Goal: Task Accomplishment & Management: Manage account settings

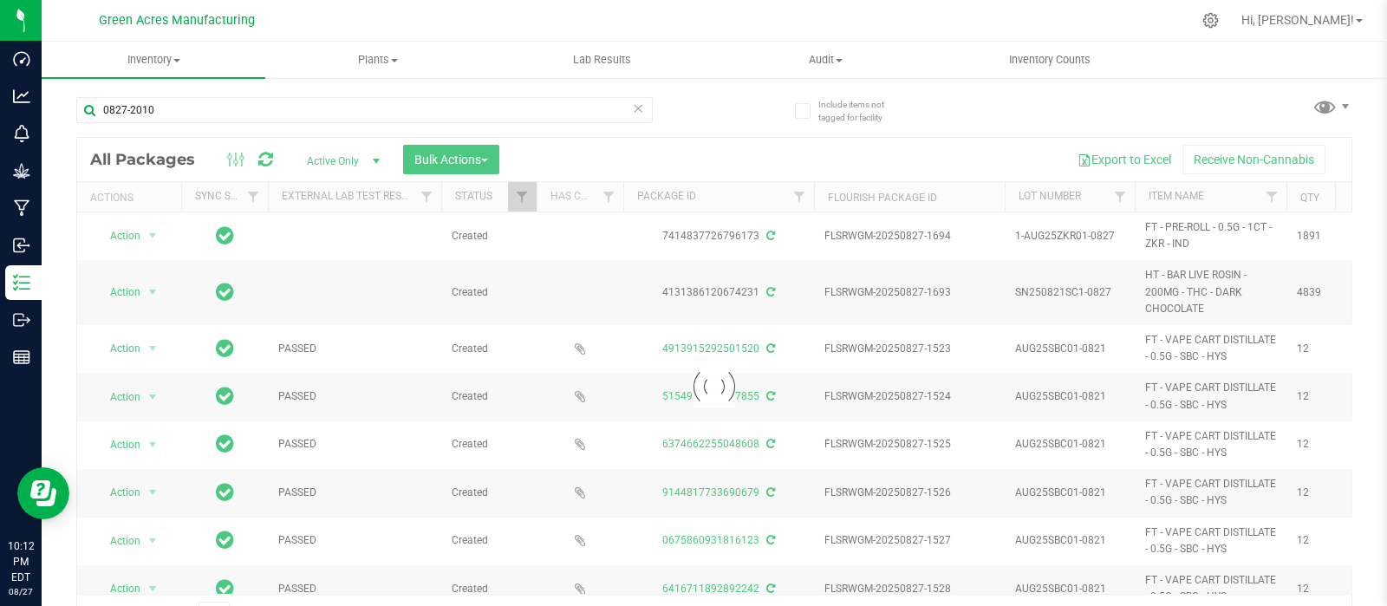
type input "0827-2010"
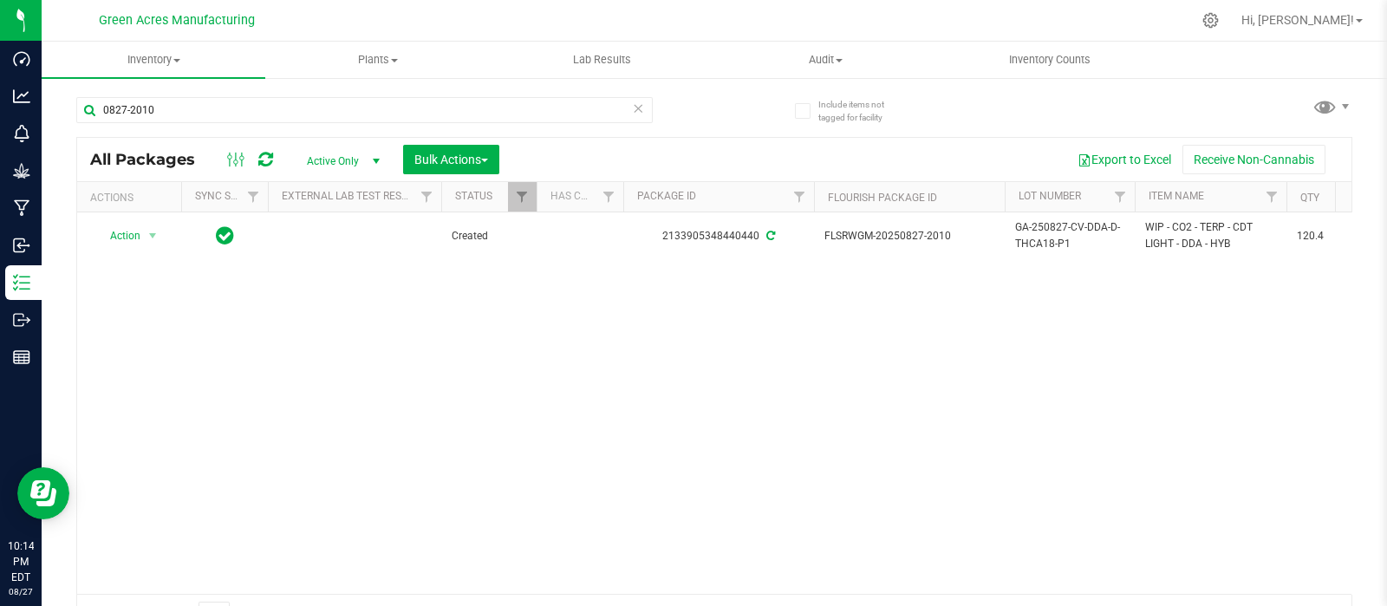
click at [212, 299] on div "Action Action Adjust qty Create package Edit attributes Global inventory Locate…" at bounding box center [714, 402] width 1274 height 381
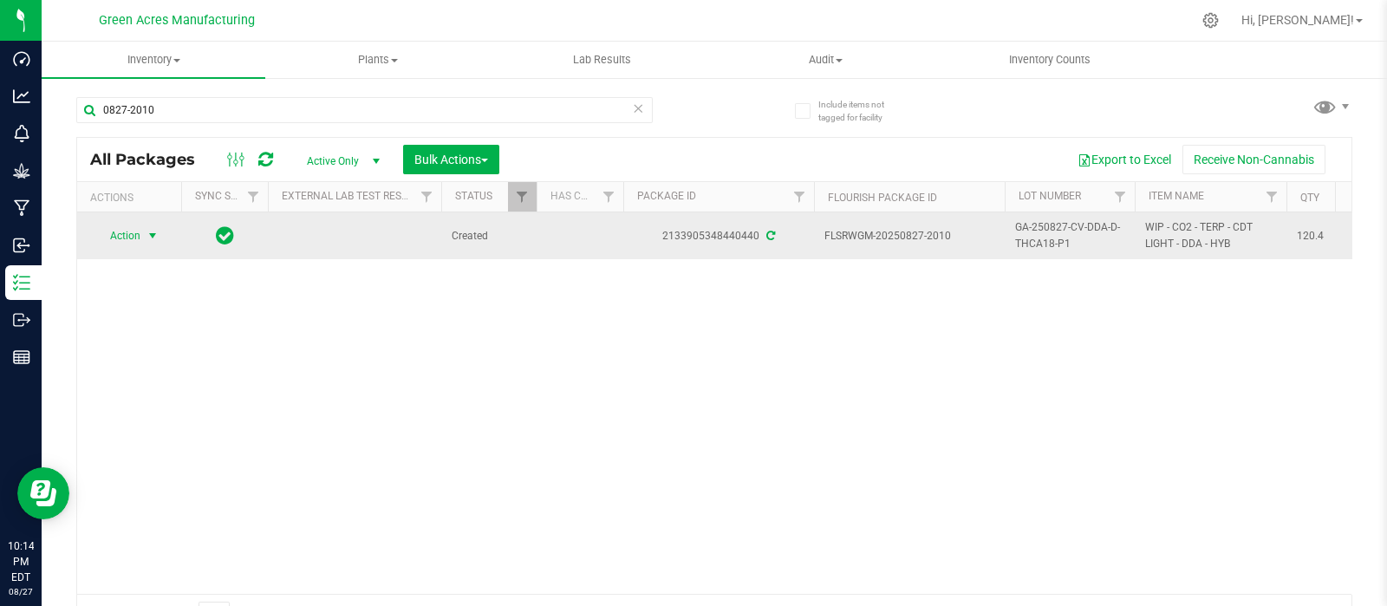
click at [155, 229] on span "select" at bounding box center [153, 236] width 14 height 14
click at [1237, 247] on span "WIP - CO2 - TERP - CDT LIGHT - DDA - HYB" at bounding box center [1210, 235] width 131 height 33
drag, startPoint x: 1235, startPoint y: 240, endPoint x: 1140, endPoint y: 233, distance: 95.6
click at [1140, 233] on td "WIP - CO2 - TERP - CDT LIGHT - DDA - HYB" at bounding box center [1211, 235] width 152 height 47
copy span "WIP - CO2 - TERP - CDT LIGHT - DDA - HYB"
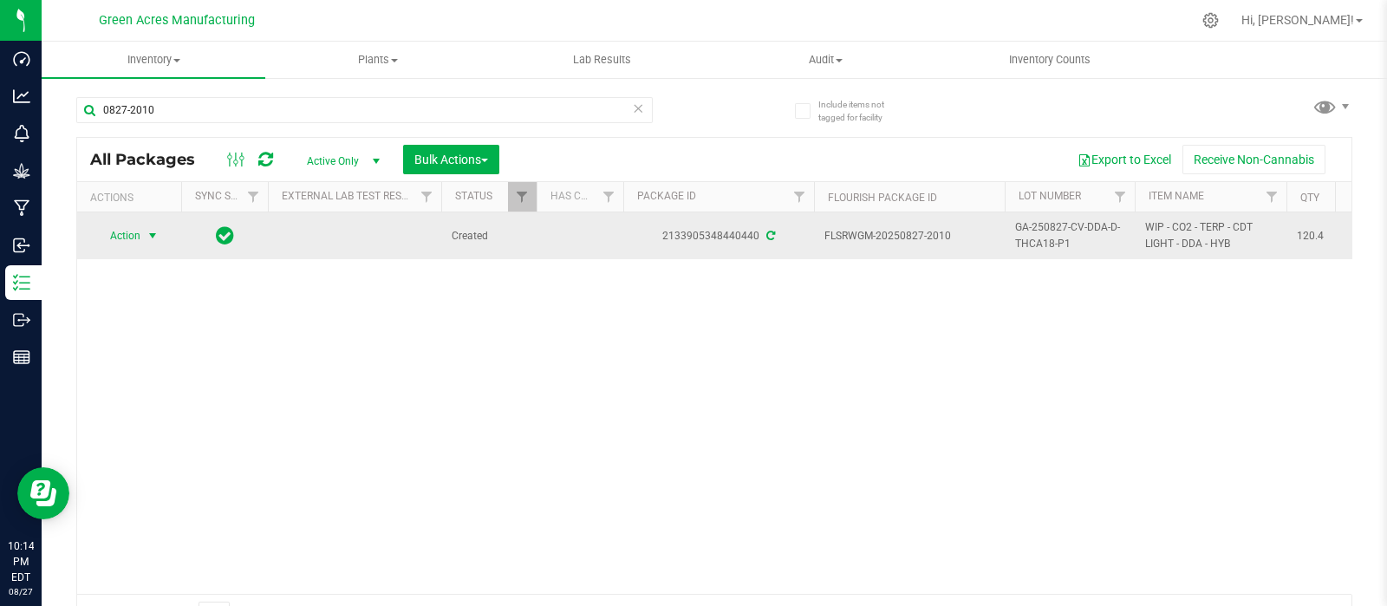
click at [148, 234] on span "select" at bounding box center [153, 236] width 14 height 14
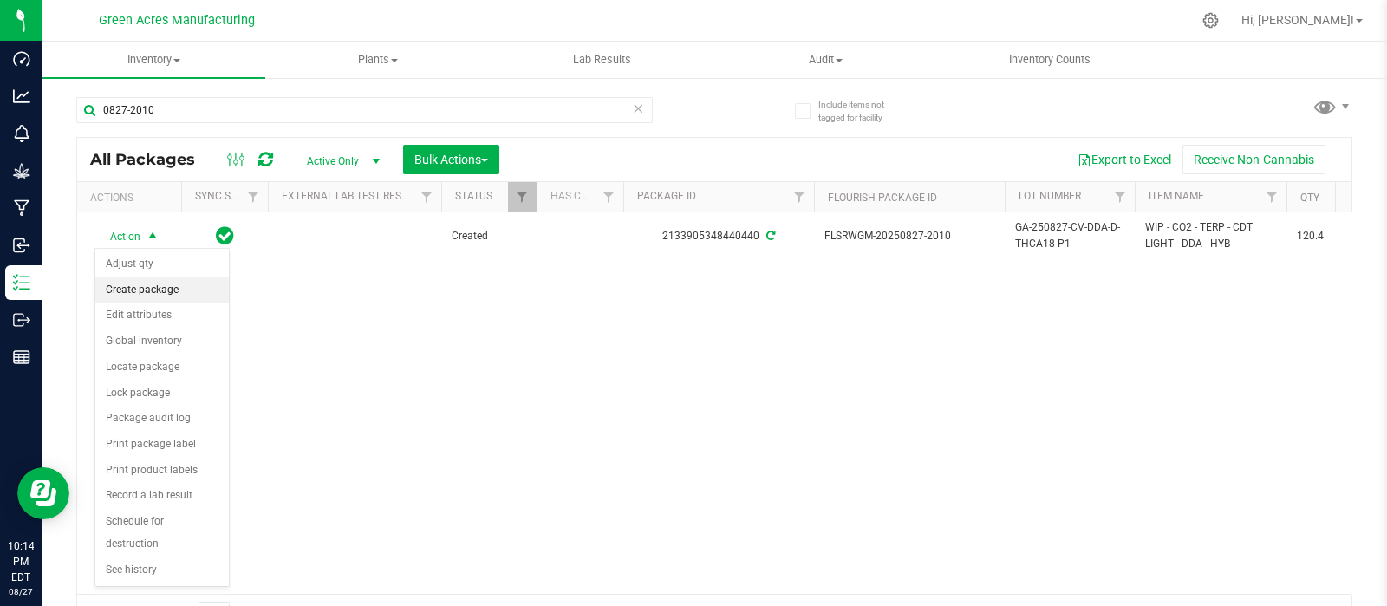
click at [156, 289] on li "Create package" at bounding box center [162, 290] width 134 height 26
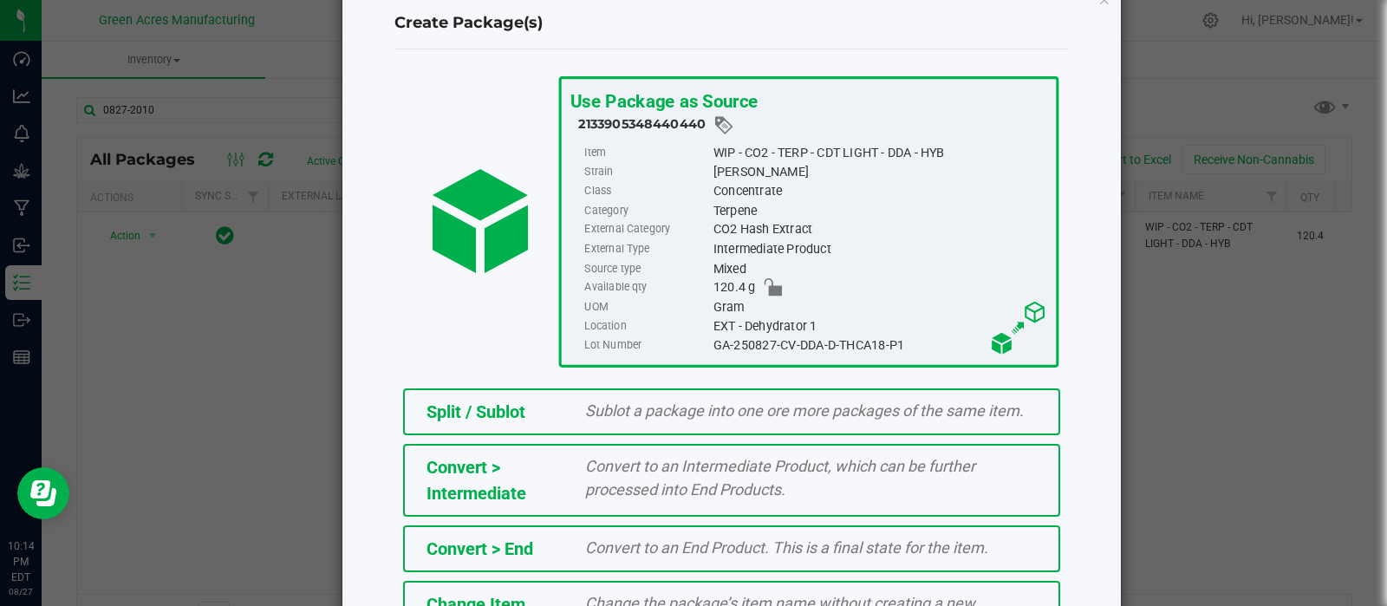
scroll to position [234, 0]
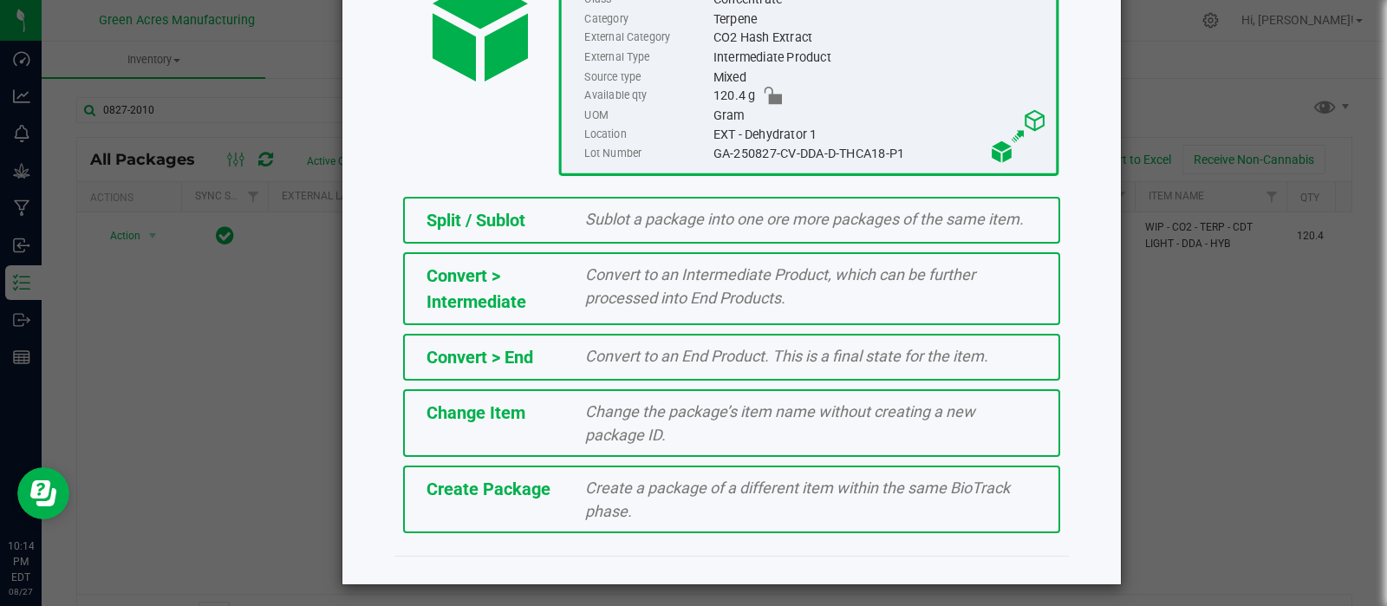
click at [603, 479] on span "Create a package of a different item within the same BioTrack phase." at bounding box center [797, 500] width 425 height 42
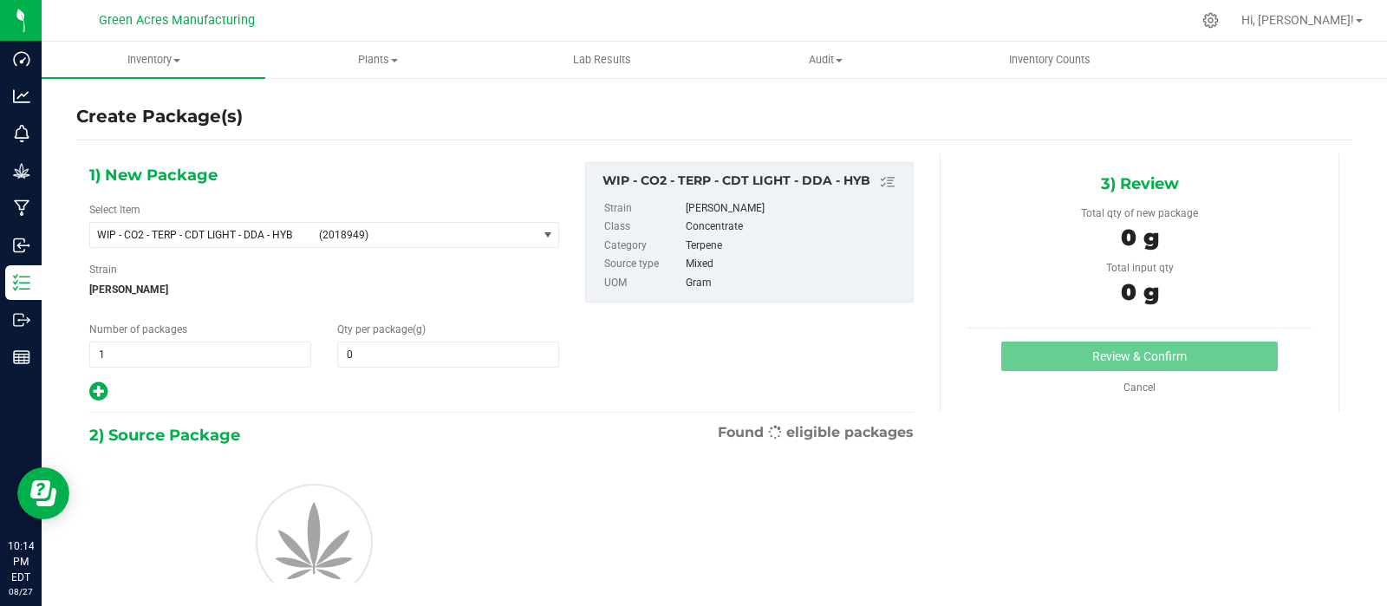
type input "0.0000"
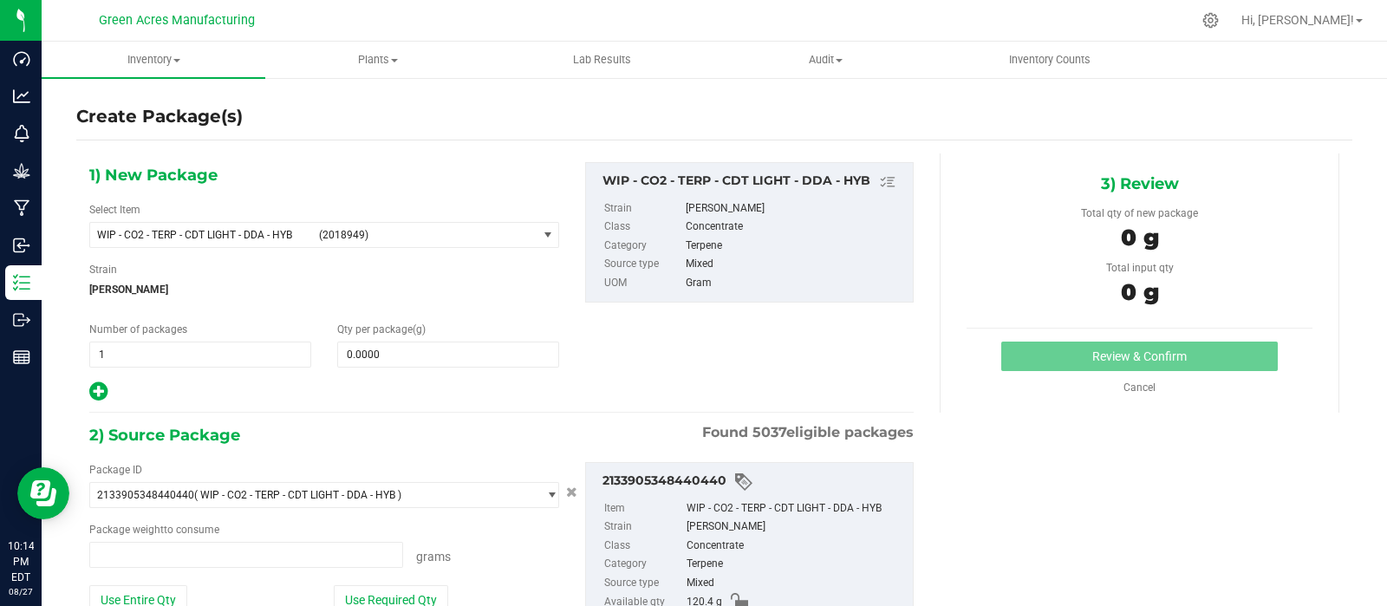
type input "0.0000 g"
click at [541, 236] on span "select" at bounding box center [548, 235] width 14 height 14
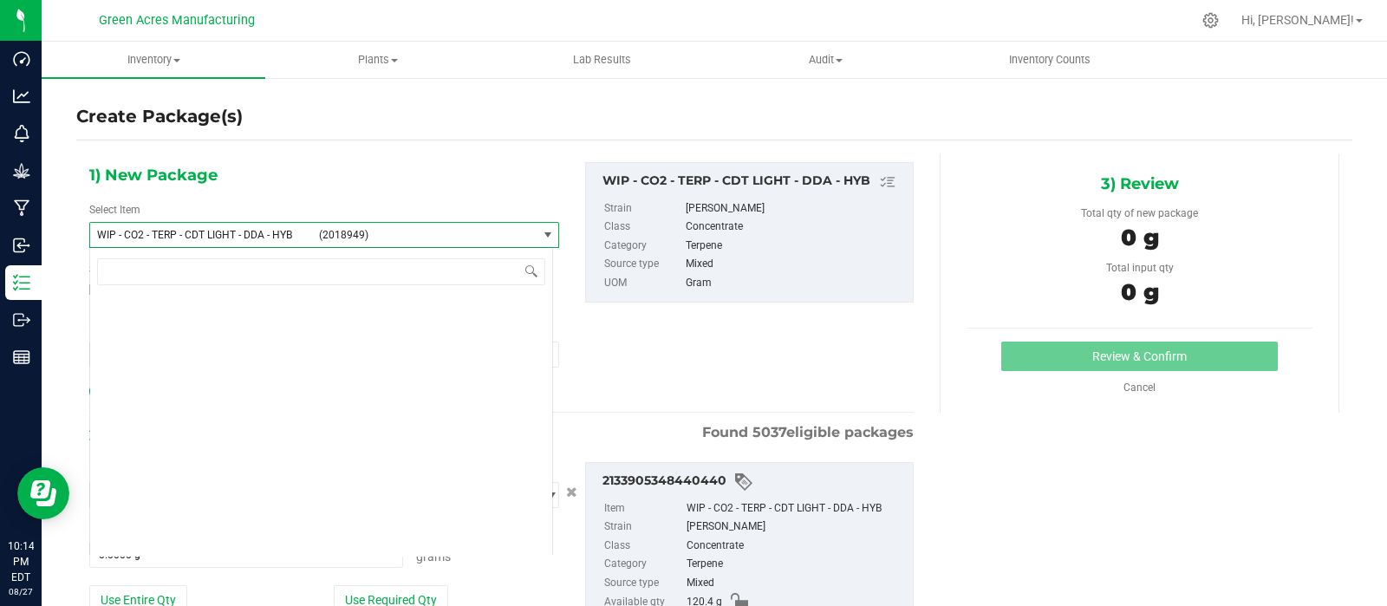
scroll to position [444073, 0]
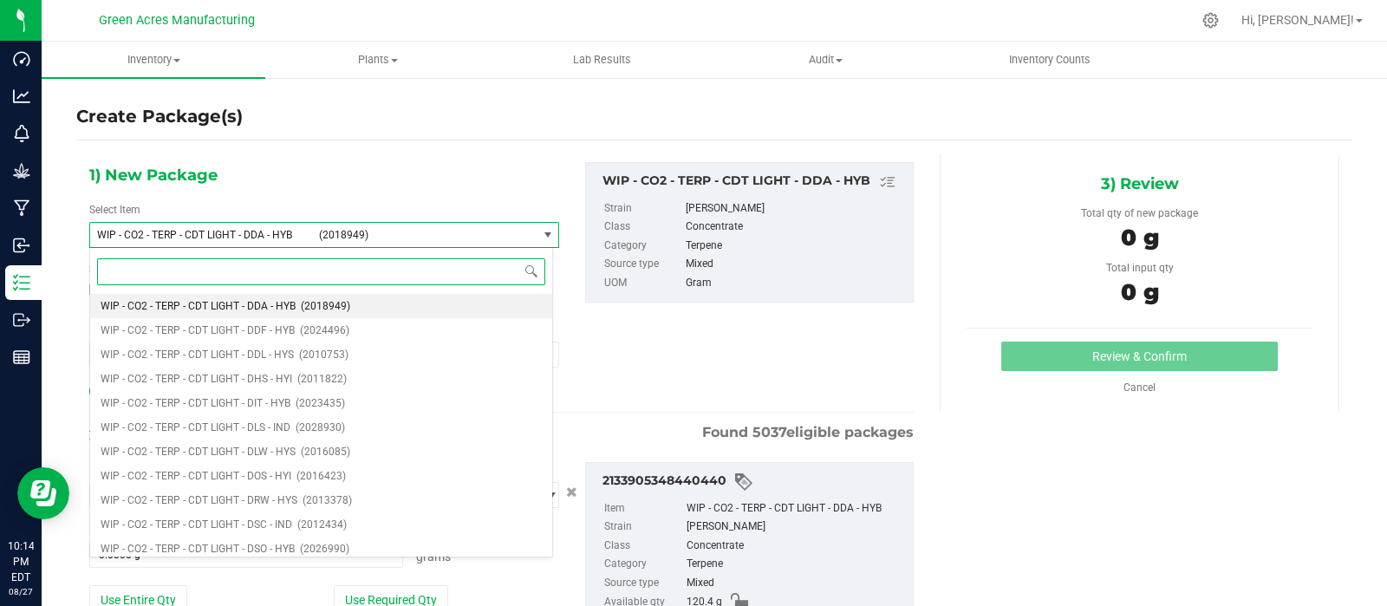
paste input "WIP - CO2 - TERP - CDT LIGHT - DDA - HYB"
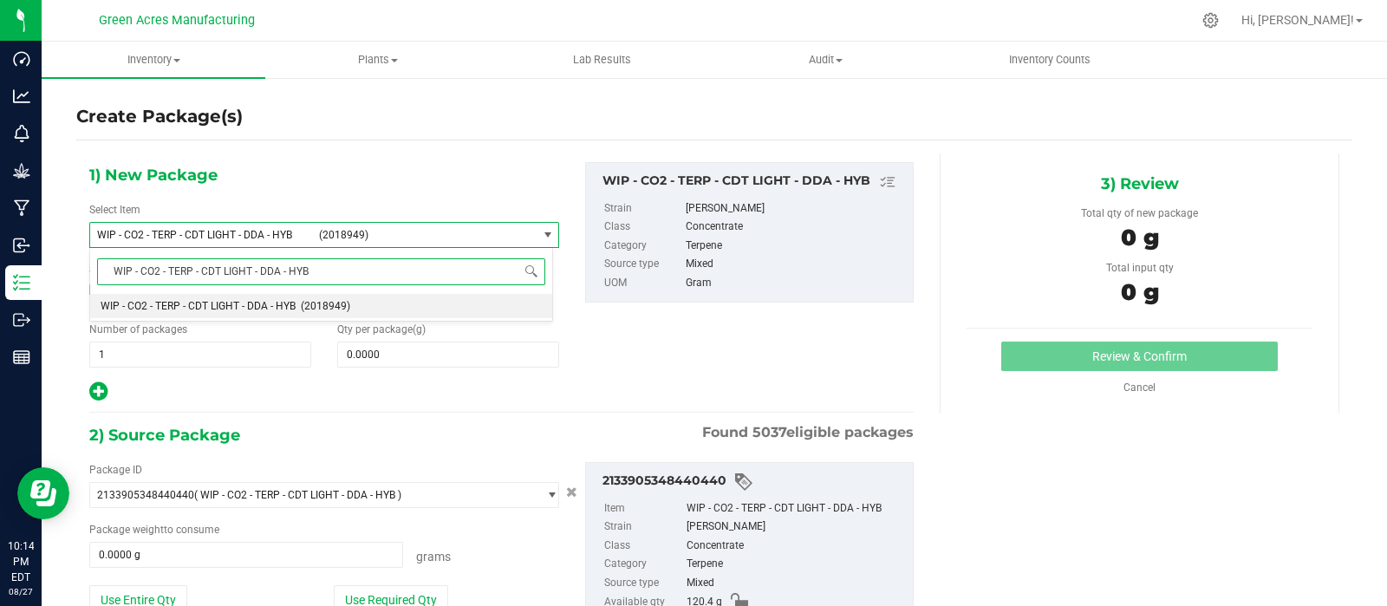
scroll to position [0, 0]
click at [129, 270] on input "WIP - CO2 - TERP - CDT LIGHT - DDA - HYB" at bounding box center [321, 271] width 448 height 27
type input "WGT - CO2 - TERP - CDT LIGHT - DDA - HYB"
click at [252, 309] on span "WGT - CO2 - TERP - CDT LIGHT - DDA - HYB" at bounding box center [200, 306] width 199 height 12
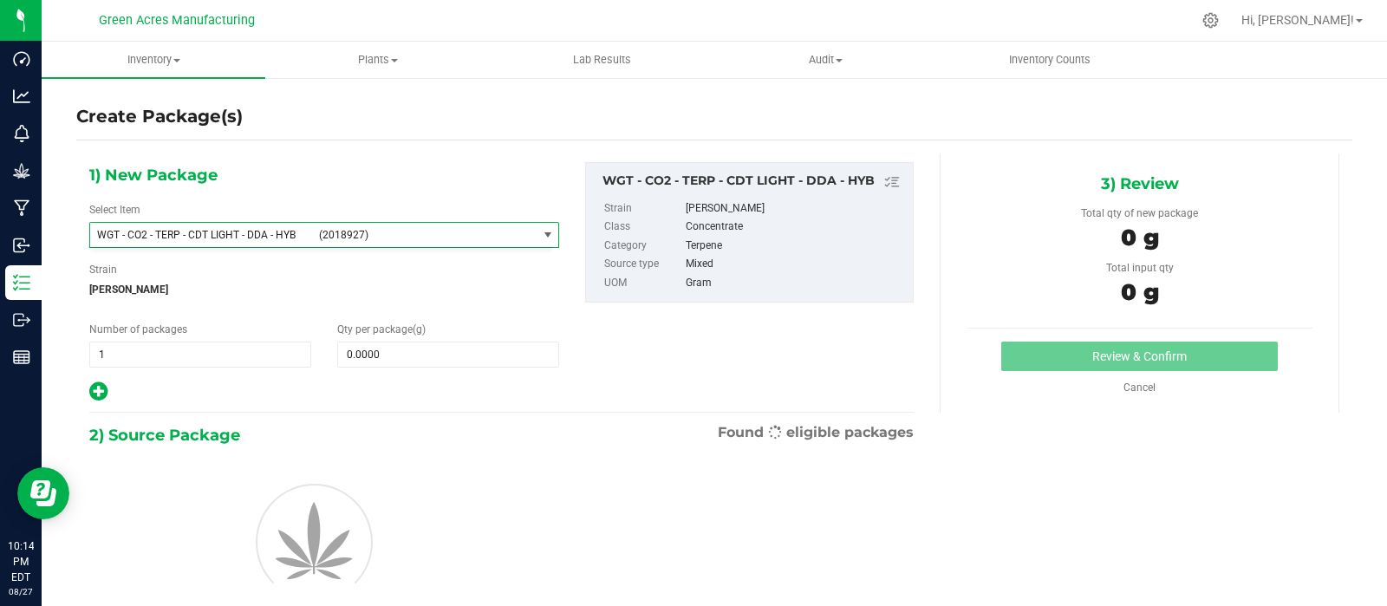
type input "0.0000"
click at [412, 353] on span at bounding box center [448, 355] width 222 height 26
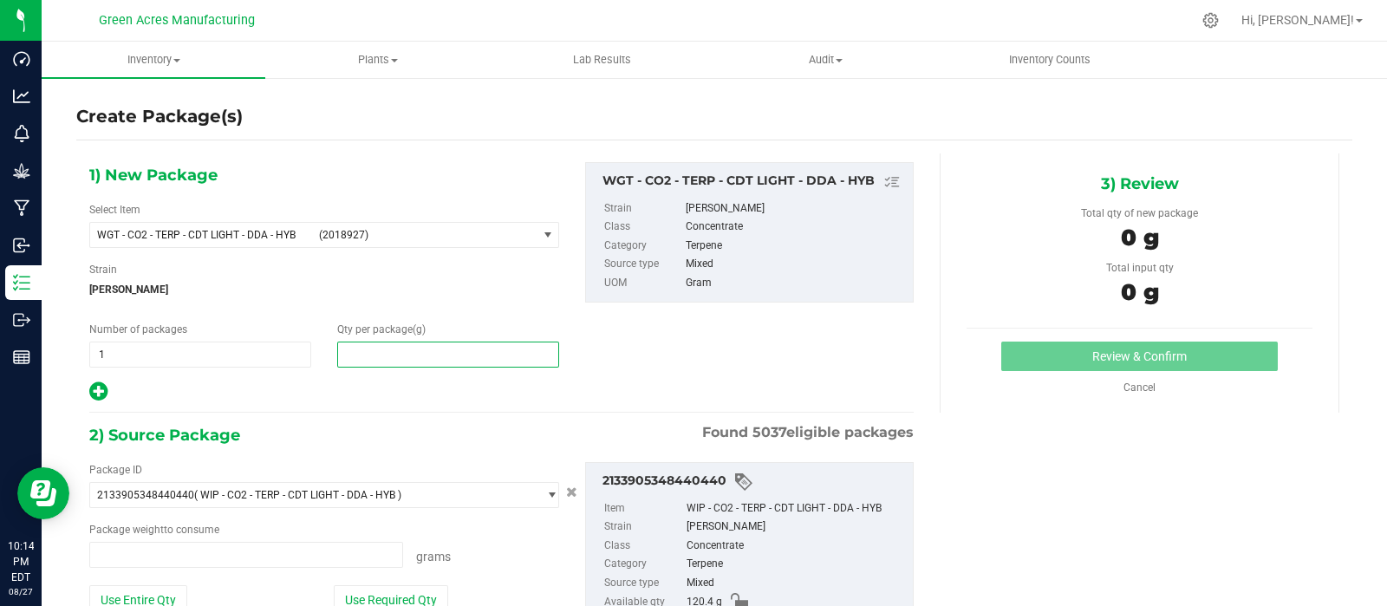
type input "0.0000 g"
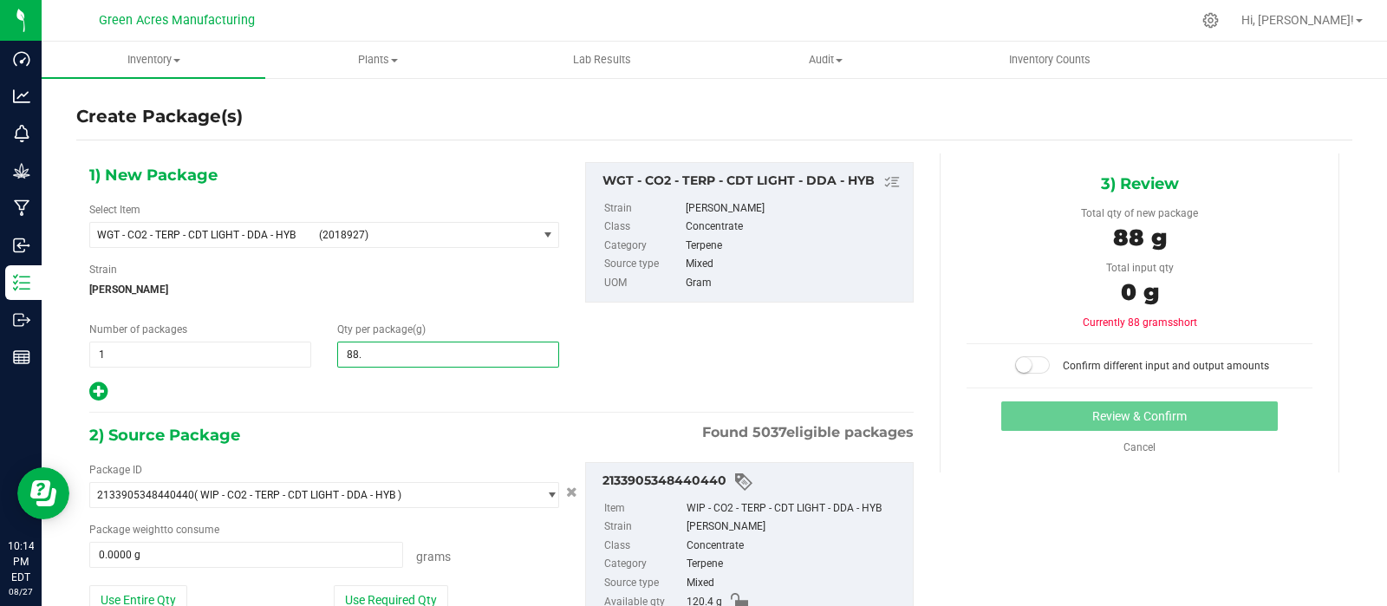
type input "88.3"
type input "88.3000"
click at [126, 595] on button "Use Entire Qty" at bounding box center [138, 599] width 98 height 29
type input "120.4000 g"
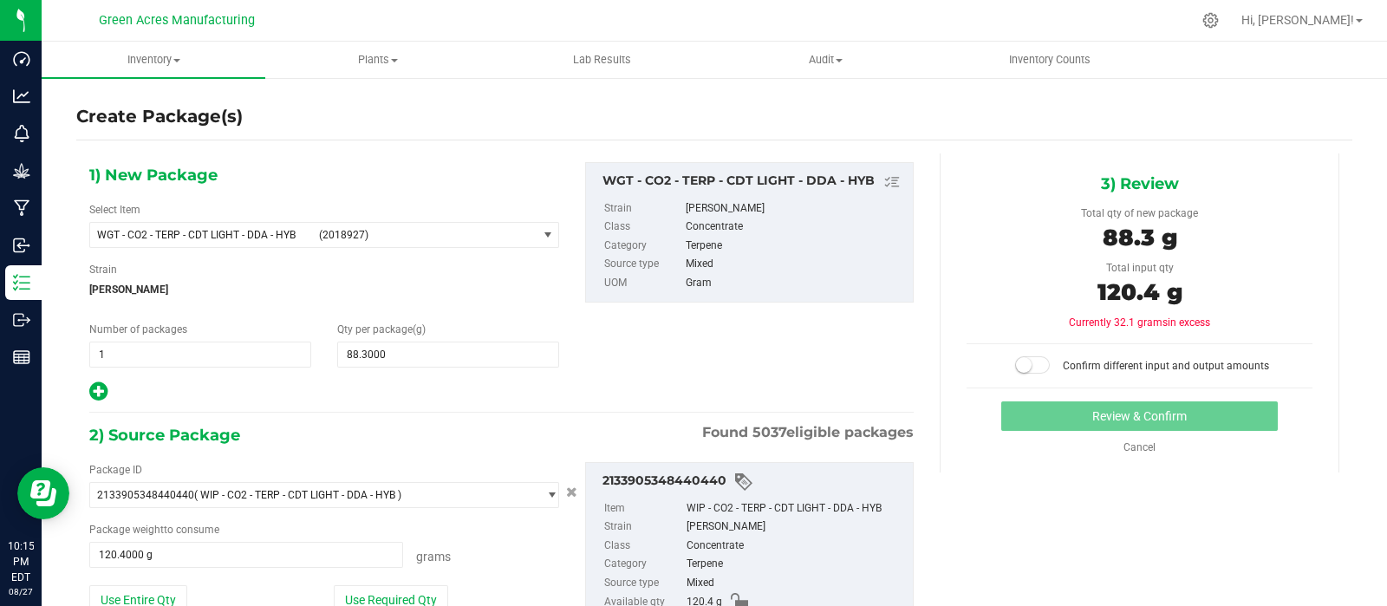
click at [1027, 365] on span at bounding box center [1032, 364] width 35 height 17
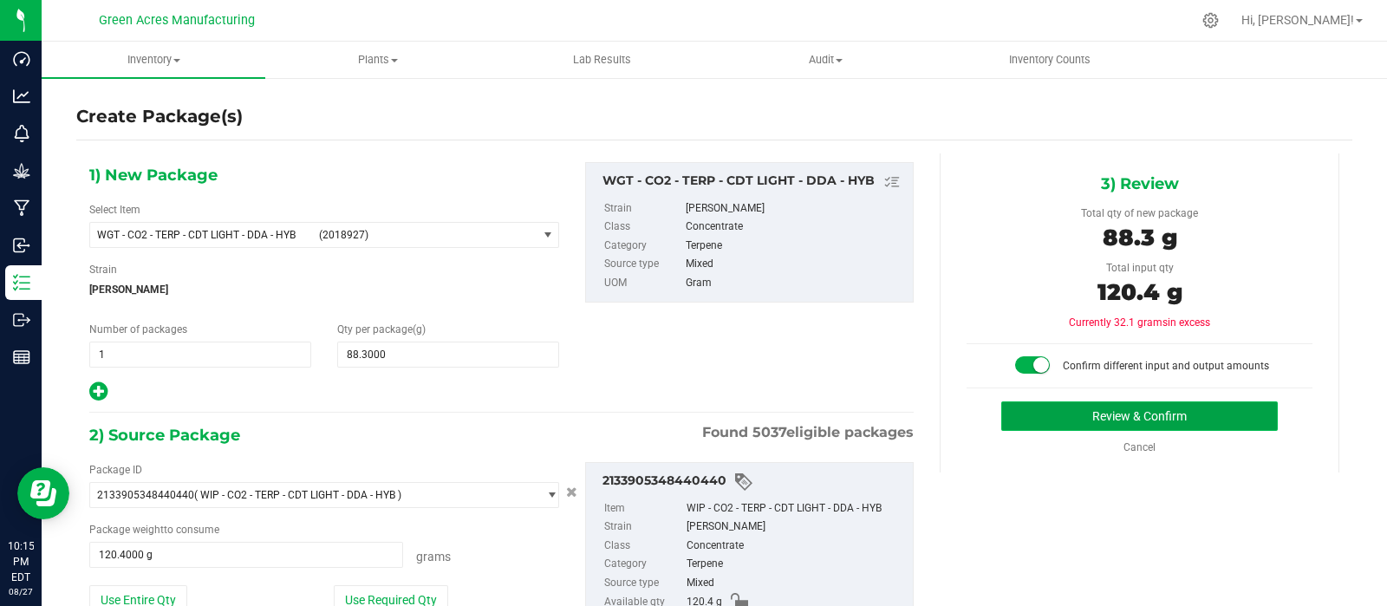
click at [1124, 407] on button "Review & Confirm" at bounding box center [1139, 415] width 277 height 29
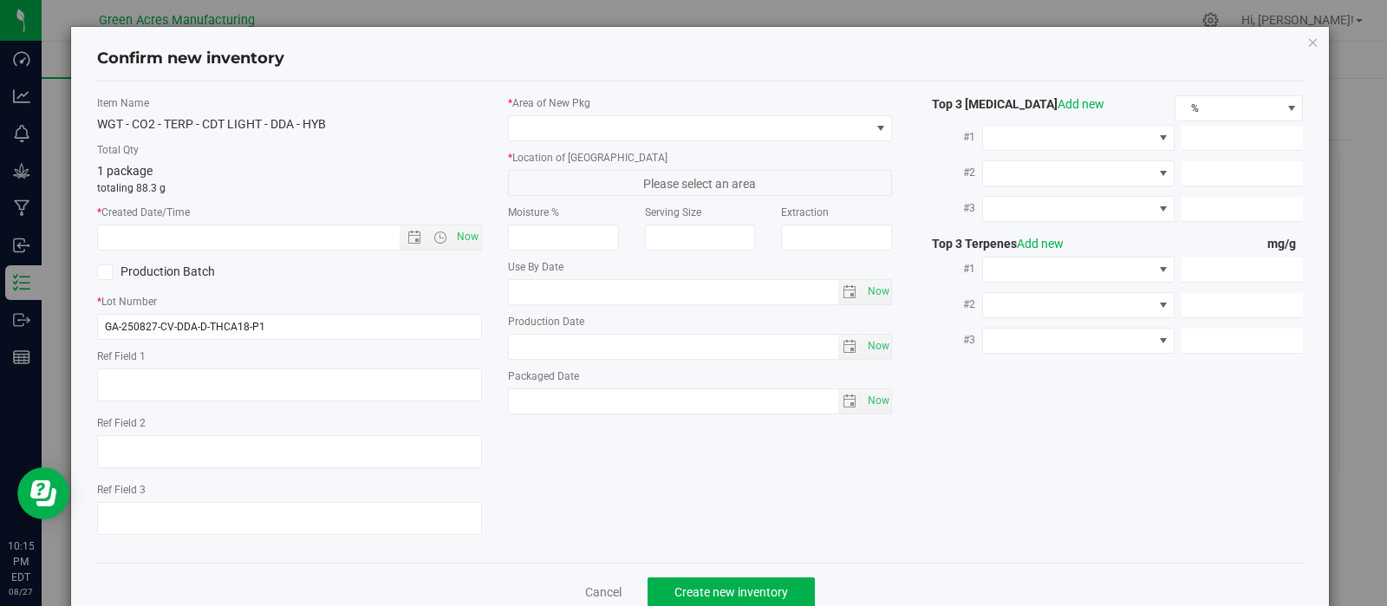
type textarea "DEP"
click at [302, 316] on input "GA-250827-CV-DDA-D-THCA18-P1" at bounding box center [289, 327] width 385 height 26
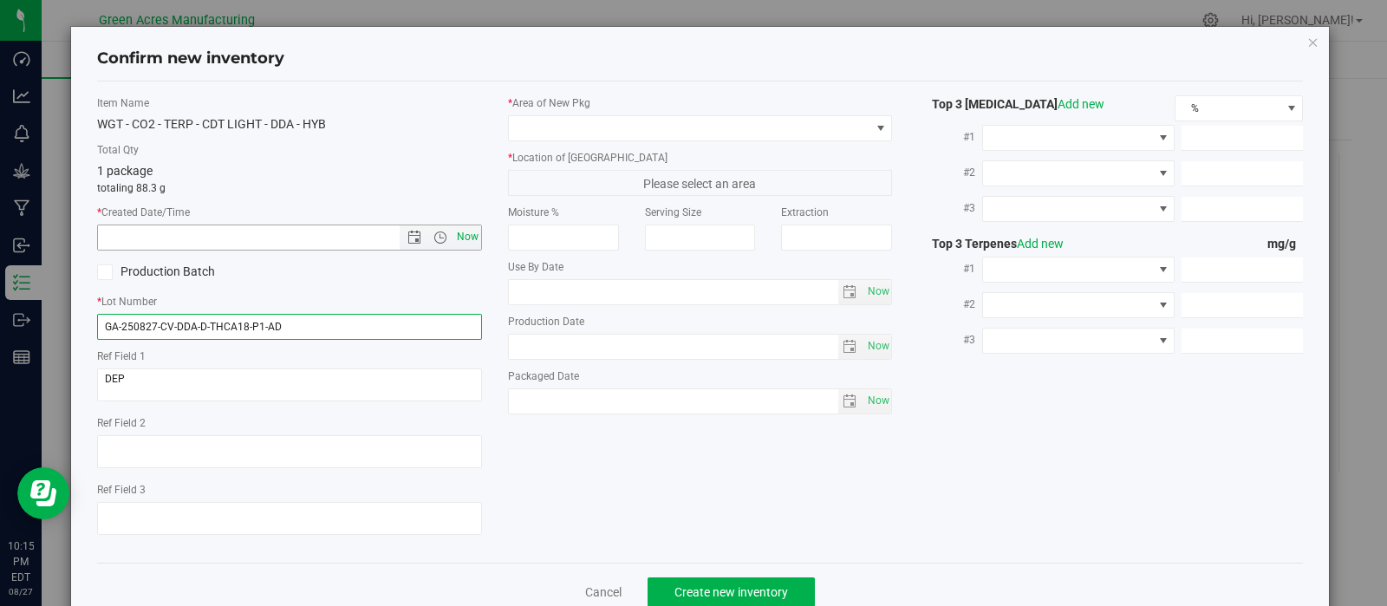
type input "GA-250827-CV-DDA-D-THCA18-P1-AD"
click at [461, 236] on span "Now" at bounding box center [467, 237] width 29 height 25
type input "[DATE] 10:15 PM"
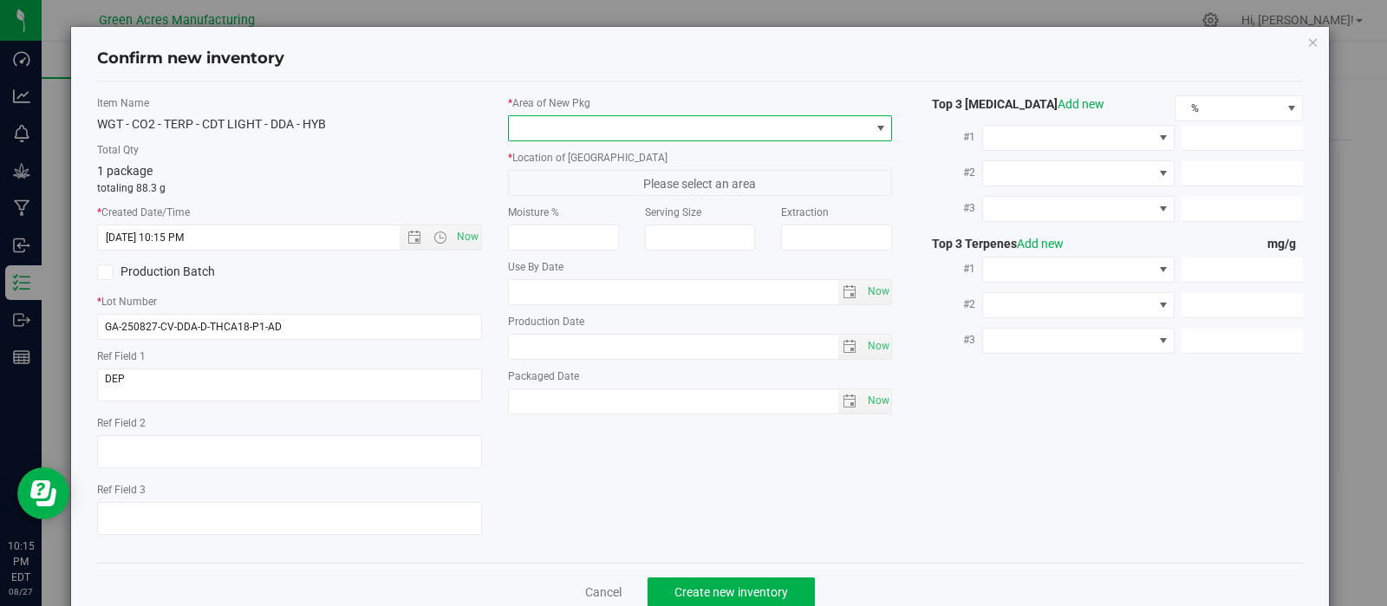
click at [856, 127] on span at bounding box center [690, 128] width 362 height 24
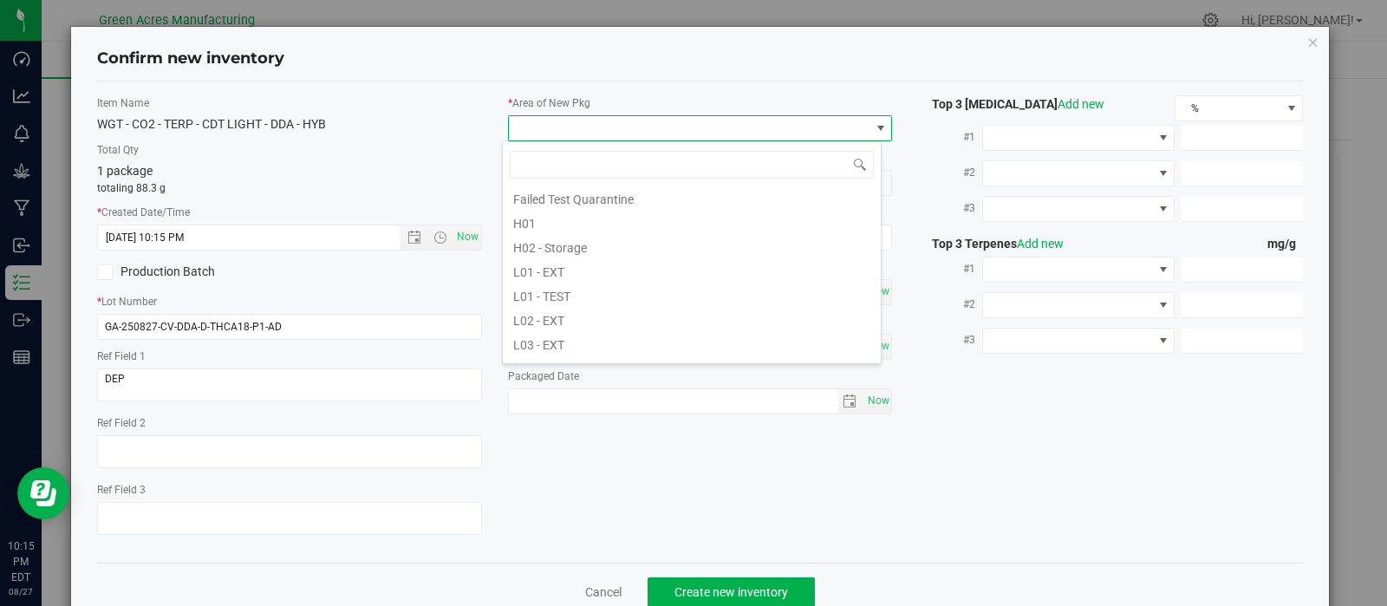
scroll to position [346, 0]
click at [620, 241] on li "L03 - EXT" at bounding box center [692, 242] width 378 height 24
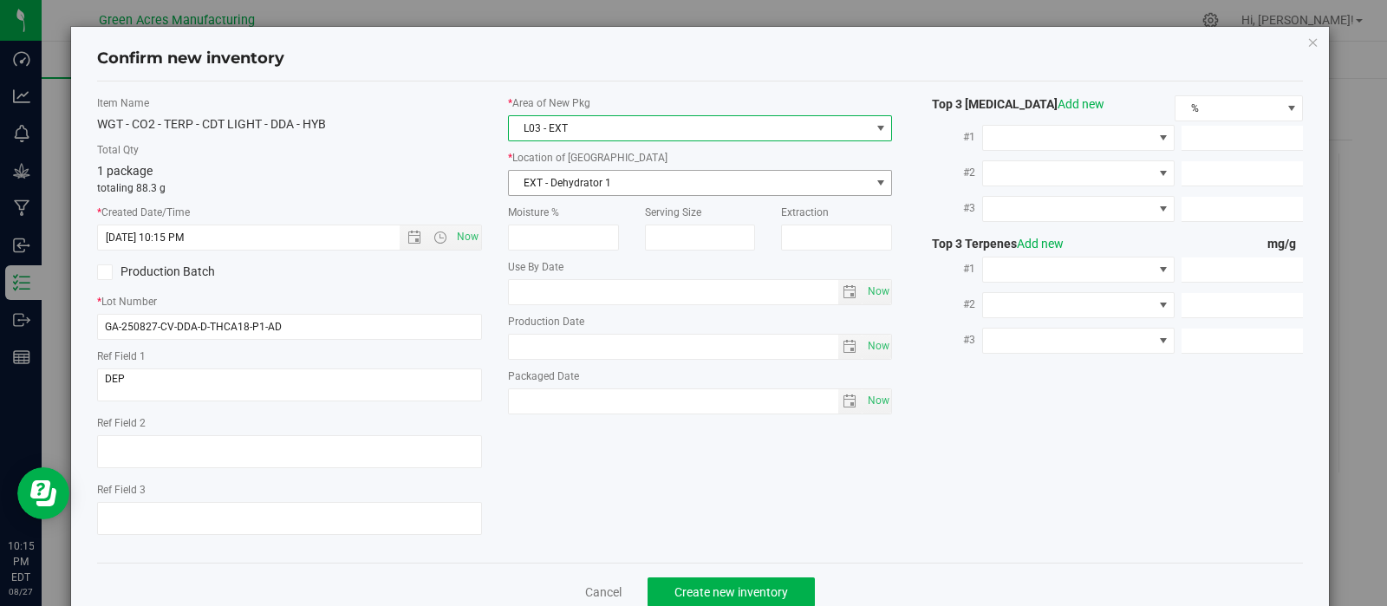
click at [820, 184] on span "EXT - Dehydrator 1" at bounding box center [690, 183] width 362 height 24
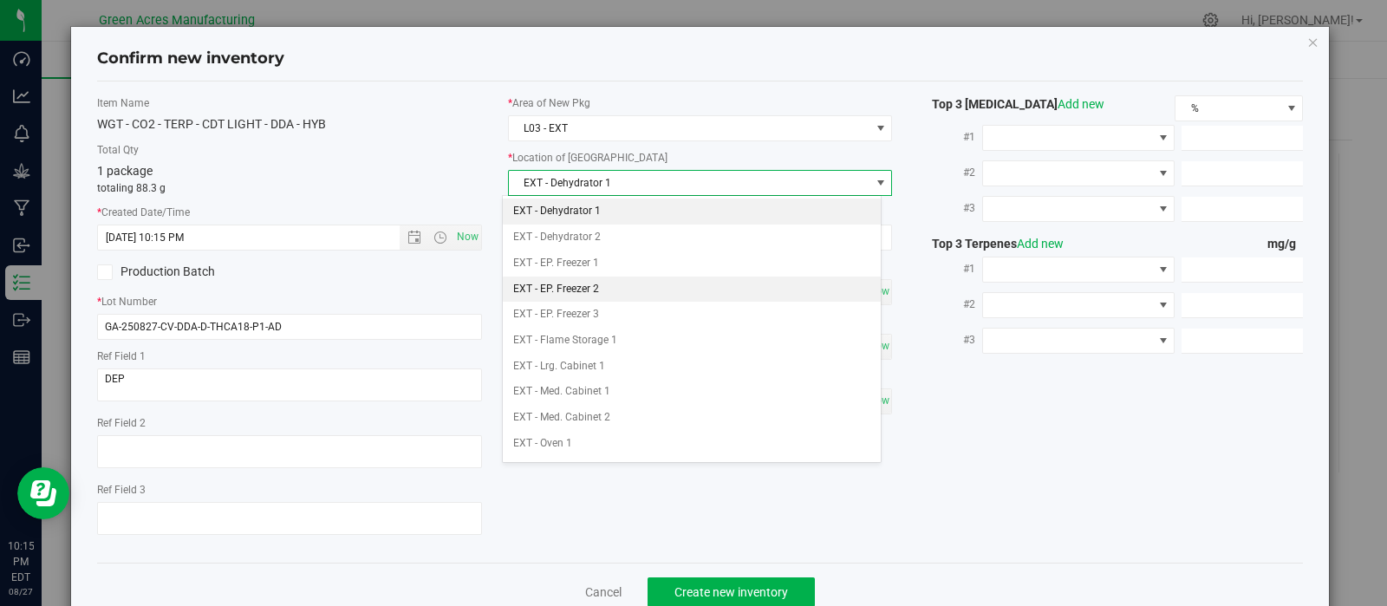
click at [607, 287] on li "EXT - EP. Freezer 2" at bounding box center [692, 290] width 378 height 26
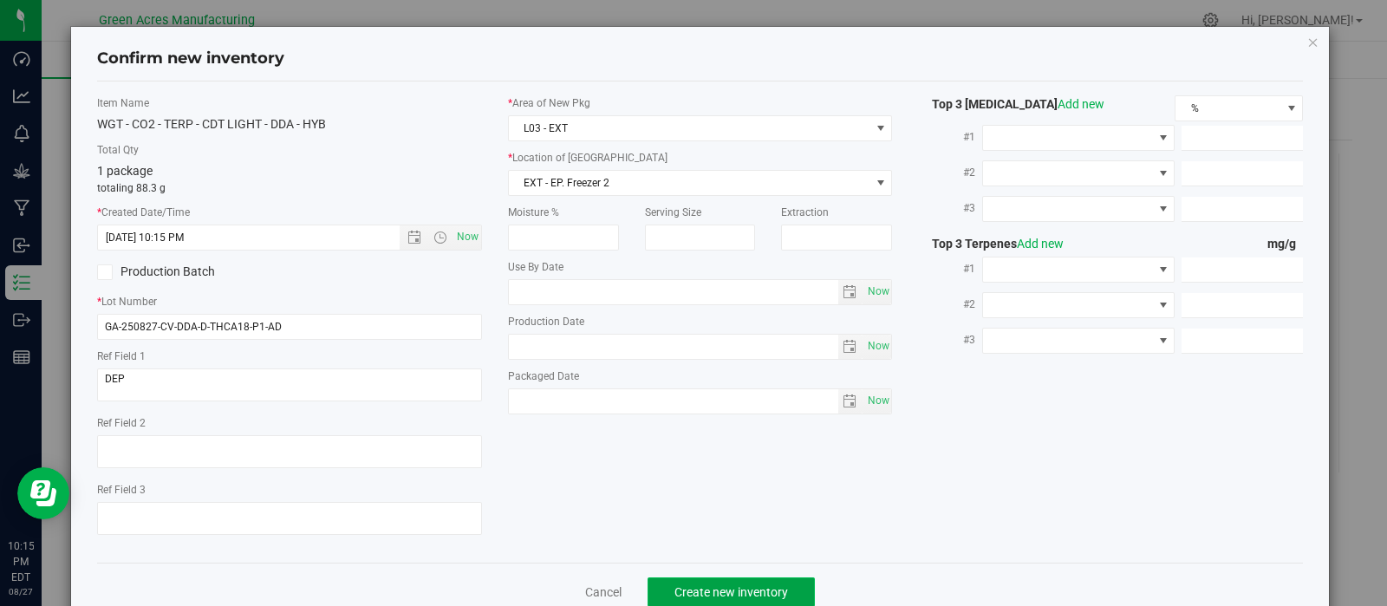
click at [720, 587] on span "Create new inventory" at bounding box center [732, 592] width 114 height 14
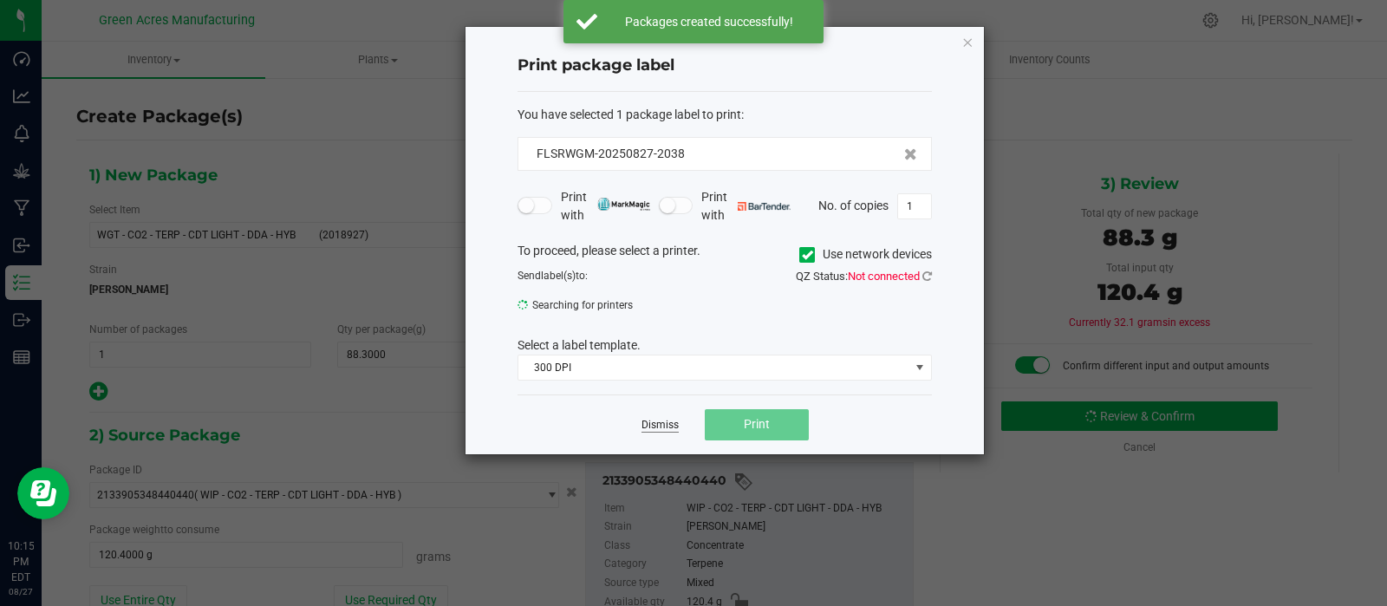
click at [657, 429] on link "Dismiss" at bounding box center [660, 425] width 37 height 15
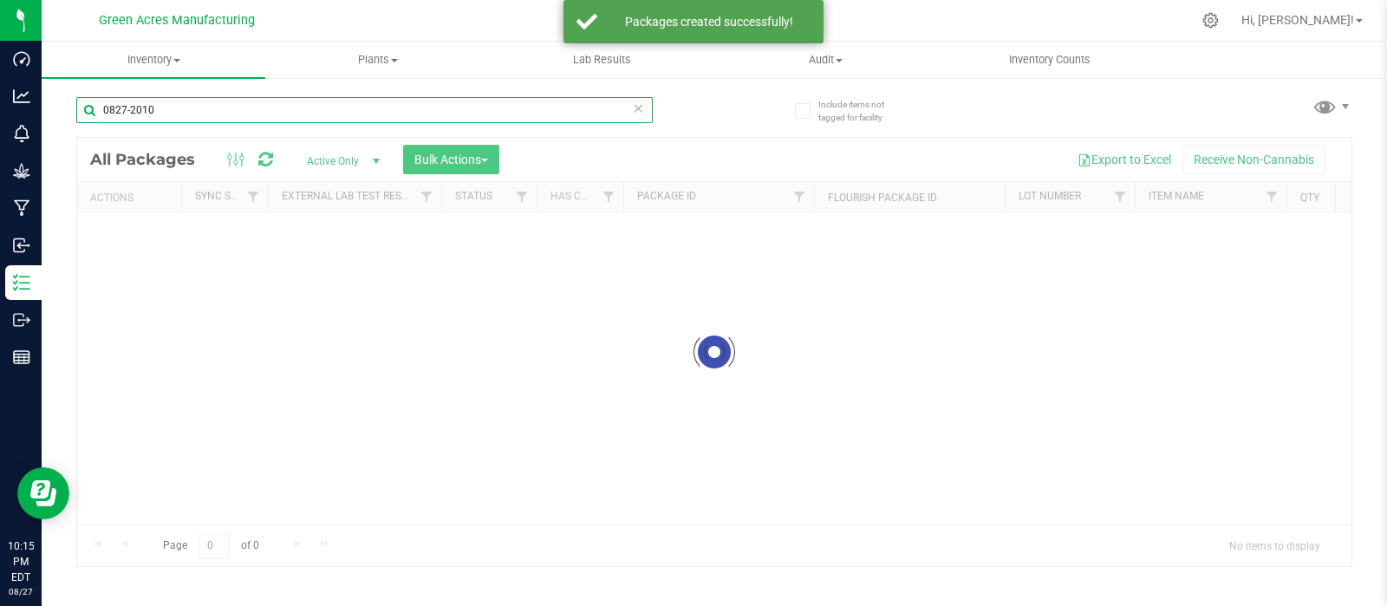
drag, startPoint x: 192, startPoint y: 114, endPoint x: 78, endPoint y: 106, distance: 114.8
click at [78, 106] on input "0827-2010" at bounding box center [364, 110] width 577 height 26
